Goal: Register for event/course

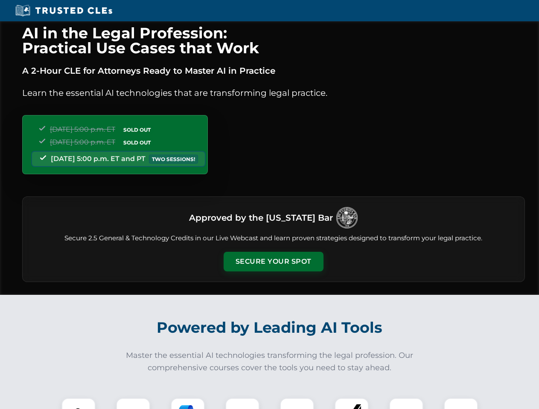
click at [273, 262] on button "Secure Your Spot" at bounding box center [273, 262] width 100 height 20
click at [78, 404] on img at bounding box center [78, 415] width 25 height 25
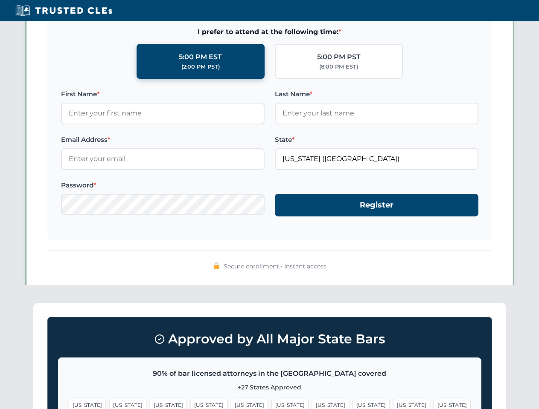
click at [312, 404] on span "[US_STATE]" at bounding box center [330, 405] width 37 height 12
click at [393, 404] on span "[US_STATE]" at bounding box center [411, 405] width 37 height 12
